Goal: Information Seeking & Learning: Find specific fact

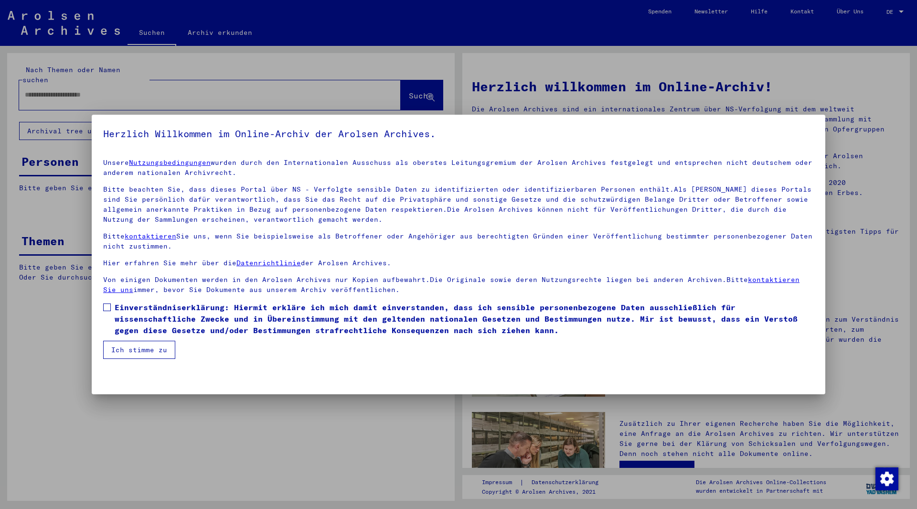
drag, startPoint x: 204, startPoint y: 306, endPoint x: 181, endPoint y: 317, distance: 25.4
click at [204, 306] on span "Einverständniserklärung: Hiermit erkläre ich mich damit einverstanden, dass ich…" at bounding box center [464, 318] width 699 height 34
click at [137, 342] on button "Ich stimme zu" at bounding box center [139, 350] width 72 height 18
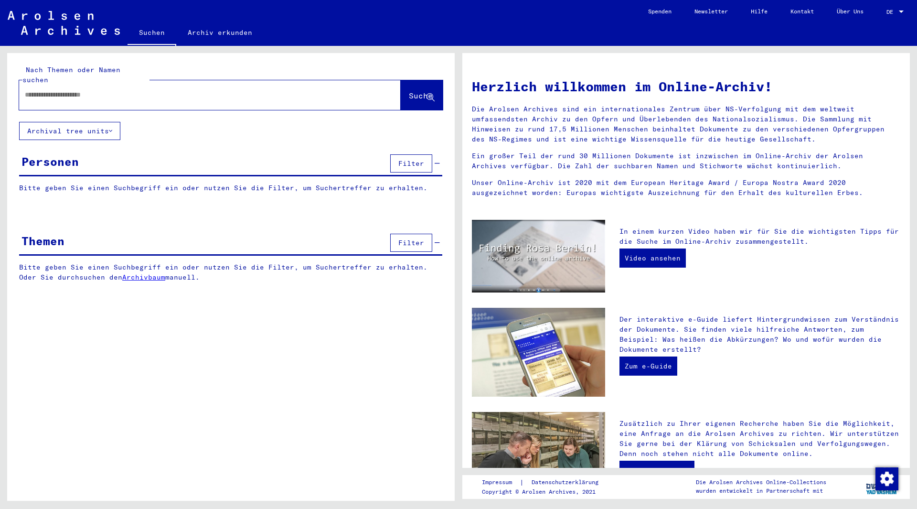
click at [142, 84] on div at bounding box center [195, 94] width 353 height 21
click at [196, 97] on div at bounding box center [210, 95] width 382 height 30
click at [189, 90] on input "text" at bounding box center [198, 95] width 347 height 10
type input "**********"
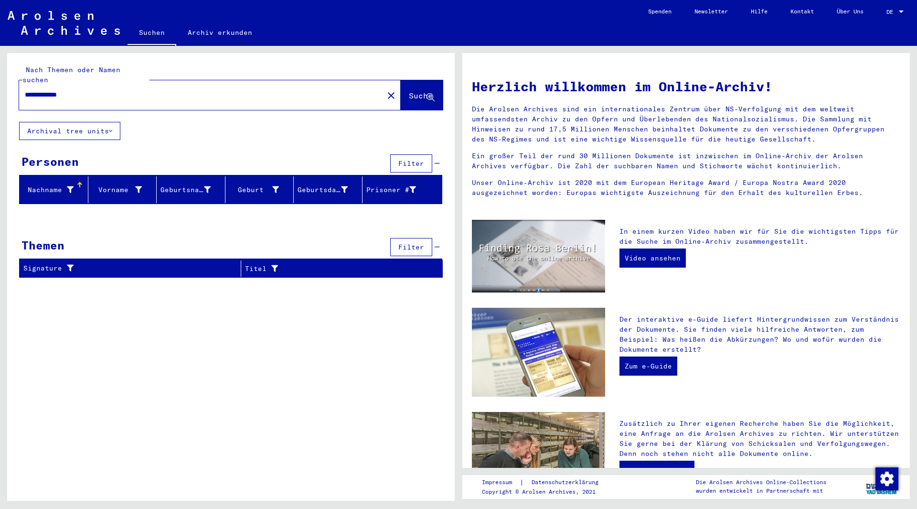
click at [430, 94] on icon at bounding box center [431, 98] width 8 height 8
